Goal: Information Seeking & Learning: Learn about a topic

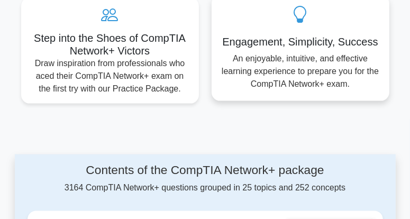
scroll to position [1005, 0]
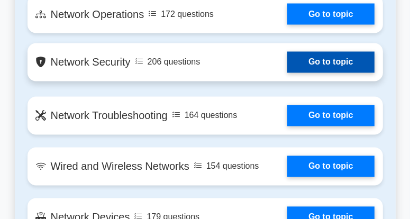
click at [287, 62] on link "Go to topic" at bounding box center [330, 62] width 87 height 21
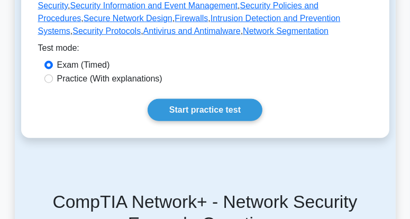
scroll to position [529, 0]
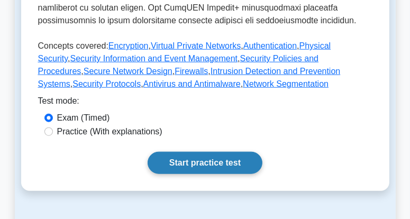
click at [241, 156] on link "Start practice test" at bounding box center [205, 163] width 115 height 22
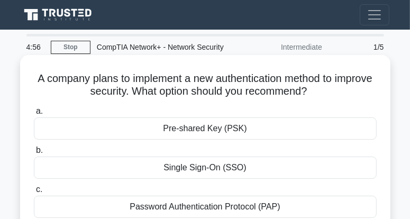
click at [238, 123] on div "Pre-shared Key (PSK)" at bounding box center [205, 128] width 343 height 22
click at [34, 115] on input "a. Pre-shared Key (PSK)" at bounding box center [34, 111] width 0 height 7
